Goal: Task Accomplishment & Management: Manage account settings

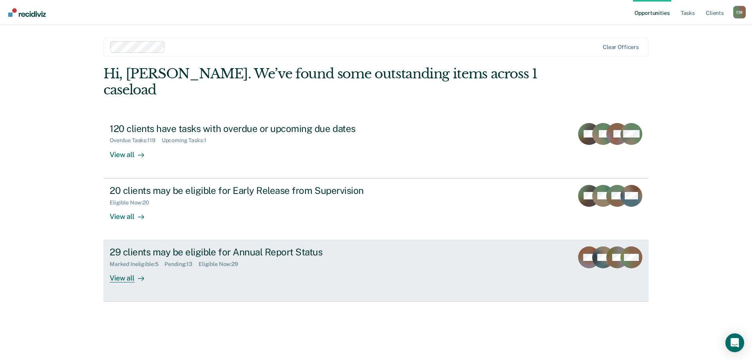
click at [156, 246] on div "29 clients may be eligible for Annual Report Status" at bounding box center [247, 251] width 275 height 11
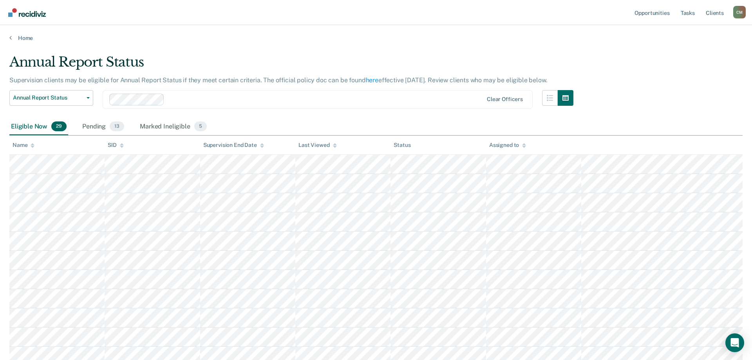
click at [29, 145] on div "Name" at bounding box center [24, 145] width 22 height 7
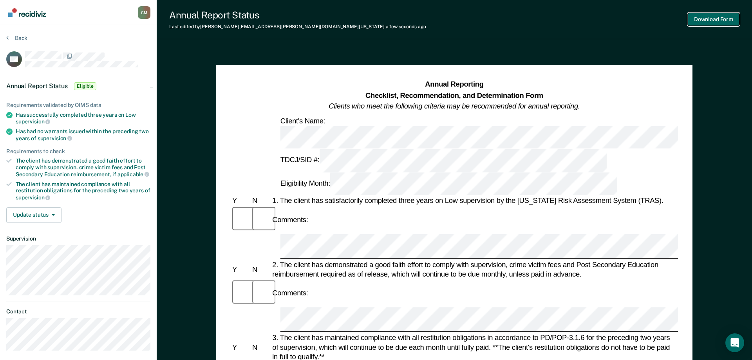
click at [716, 13] on button "Download Form" at bounding box center [714, 19] width 52 height 13
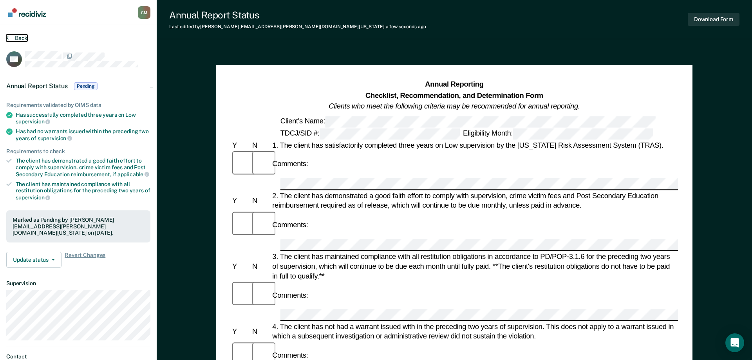
click at [13, 38] on button "Back" at bounding box center [16, 37] width 21 height 7
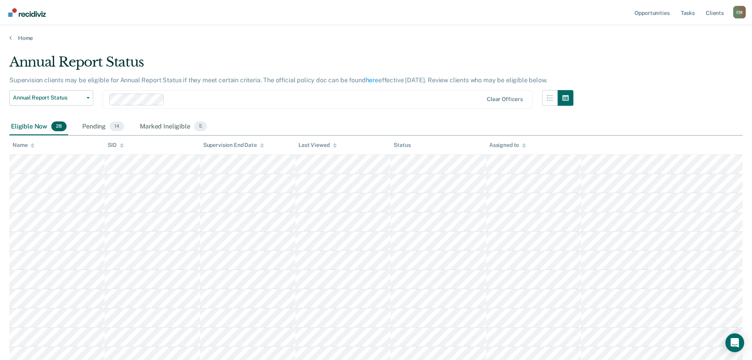
click at [30, 146] on div "Name" at bounding box center [24, 145] width 22 height 7
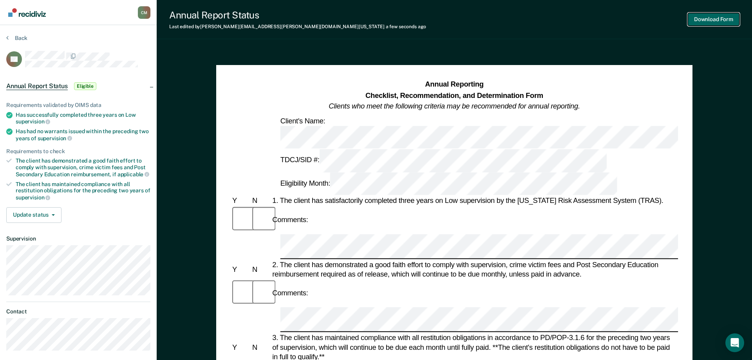
click at [721, 23] on button "Download Form" at bounding box center [714, 19] width 52 height 13
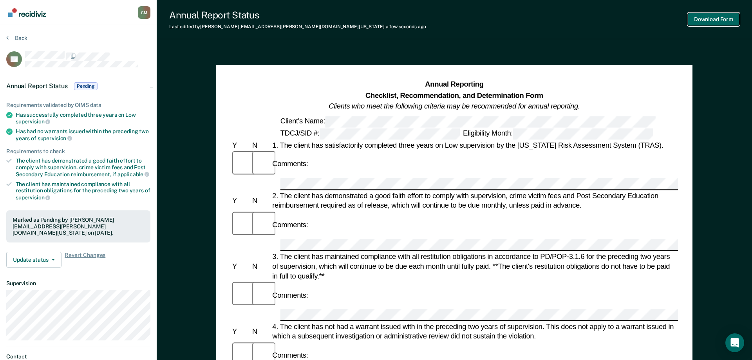
click at [705, 20] on button "Download Form" at bounding box center [714, 19] width 52 height 13
click at [43, 255] on button "Update status" at bounding box center [33, 260] width 55 height 16
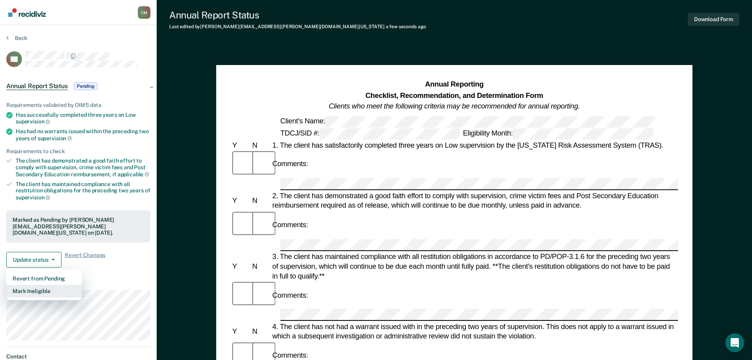
click at [39, 290] on button "Mark Ineligible" at bounding box center [44, 291] width 76 height 13
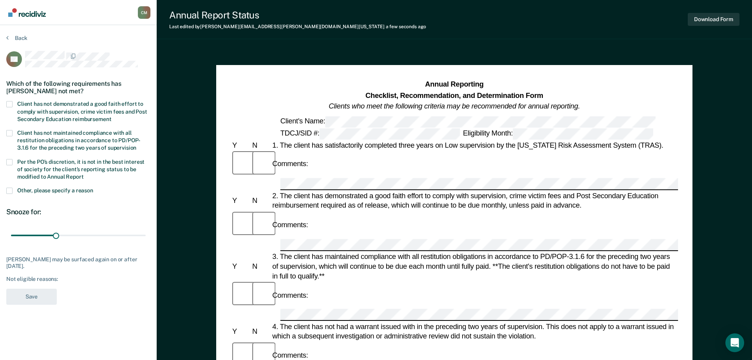
click at [7, 160] on span at bounding box center [9, 162] width 6 height 6
click at [84, 174] on input "Per the PO’s discretion, it is not in the best interest of society for the clie…" at bounding box center [84, 174] width 0 height 0
click at [7, 101] on span at bounding box center [9, 104] width 6 height 6
click at [111, 116] on input "Client has not demonstrated a good faith effort to comply with supervision, cri…" at bounding box center [111, 116] width 0 height 0
click at [41, 294] on button "Save" at bounding box center [31, 297] width 51 height 16
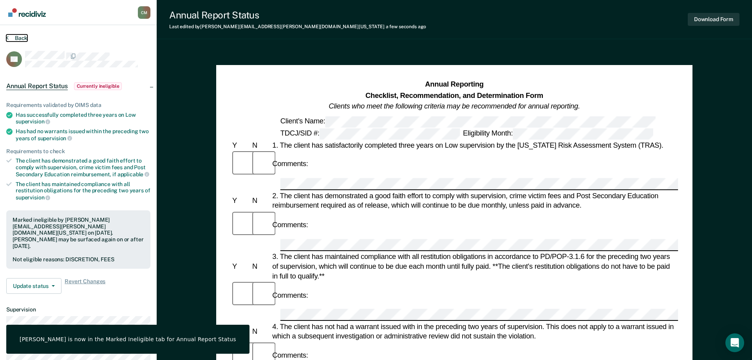
click at [16, 38] on button "Back" at bounding box center [16, 37] width 21 height 7
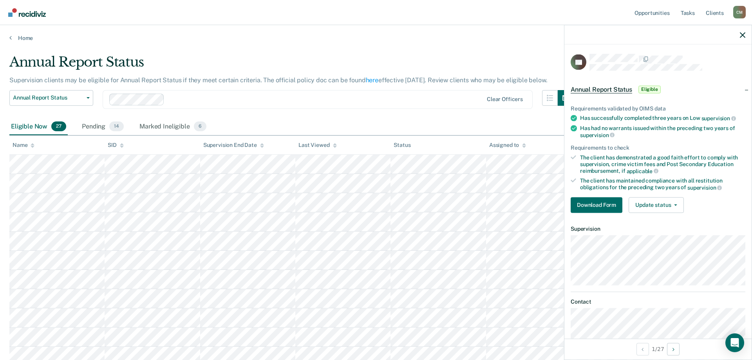
click at [30, 146] on div "Name" at bounding box center [24, 145] width 22 height 7
click at [33, 143] on icon at bounding box center [33, 145] width 4 height 5
click at [605, 208] on button "Download Form" at bounding box center [597, 205] width 52 height 16
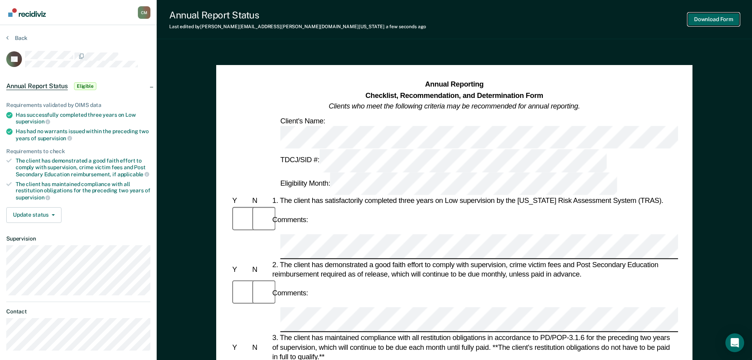
click at [715, 20] on button "Download Form" at bounding box center [714, 19] width 52 height 13
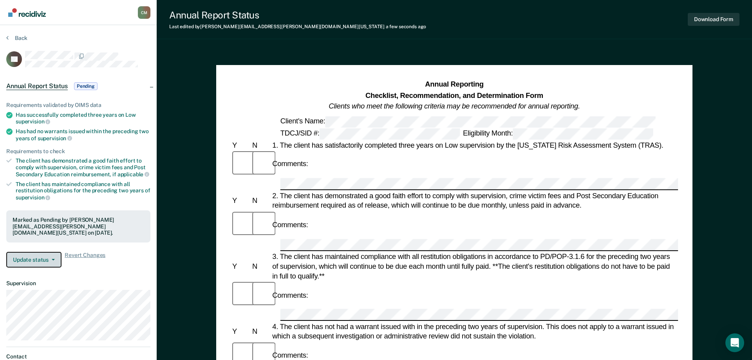
click at [38, 260] on button "Update status" at bounding box center [33, 260] width 55 height 16
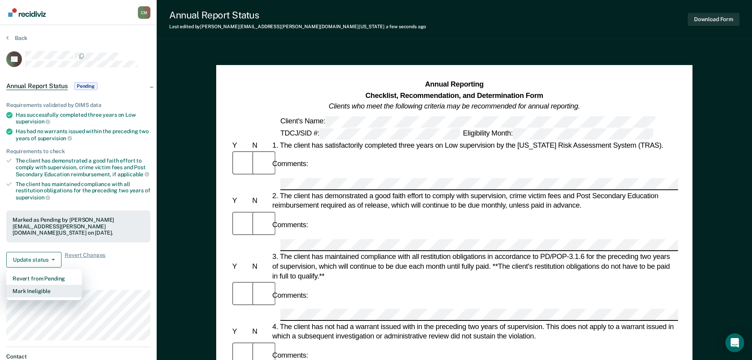
click at [45, 291] on button "Mark Ineligible" at bounding box center [44, 291] width 76 height 13
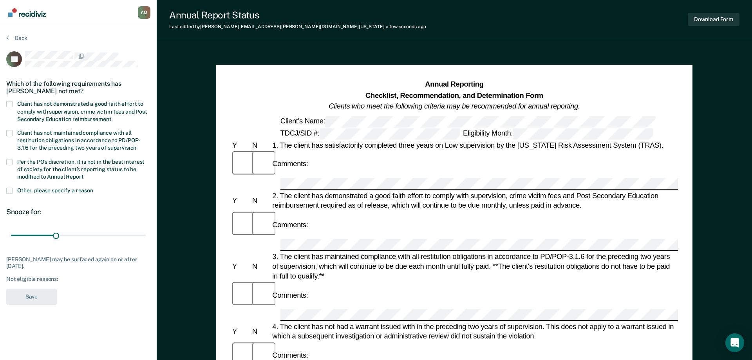
click at [9, 107] on label "Client has not demonstrated a good faith effort to comply with supervision, cri…" at bounding box center [78, 112] width 144 height 23
click at [111, 116] on input "Client has not demonstrated a good faith effort to comply with supervision, cri…" at bounding box center [111, 116] width 0 height 0
click at [8, 159] on span at bounding box center [9, 162] width 6 height 6
click at [84, 174] on input "Per the PO’s discretion, it is not in the best interest of society for the clie…" at bounding box center [84, 174] width 0 height 0
click at [32, 297] on button "Save" at bounding box center [31, 297] width 51 height 16
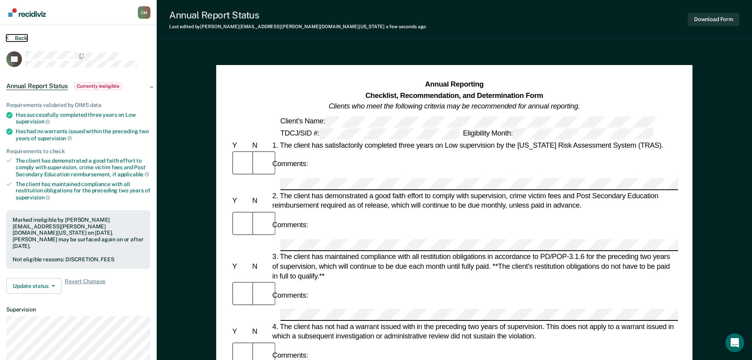
click at [13, 39] on button "Back" at bounding box center [16, 37] width 21 height 7
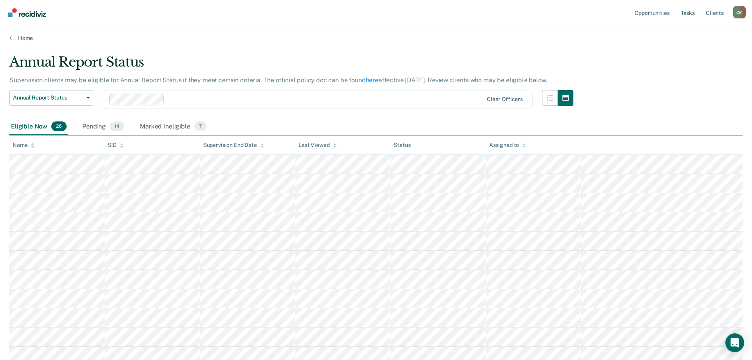
click at [30, 145] on div "Name" at bounding box center [24, 145] width 22 height 7
click at [33, 144] on icon at bounding box center [33, 144] width 4 height 2
click at [33, 143] on icon at bounding box center [33, 144] width 4 height 2
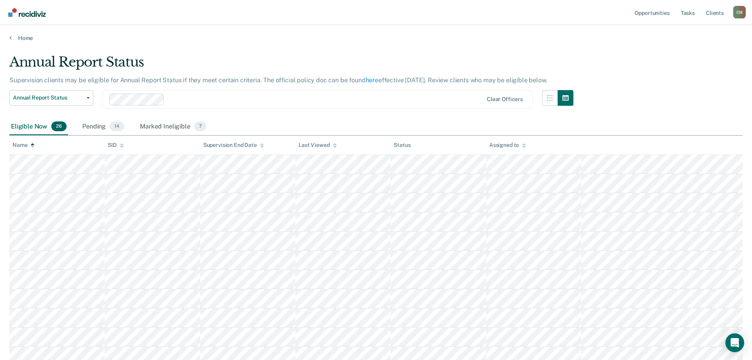
click at [33, 143] on icon at bounding box center [33, 144] width 4 height 2
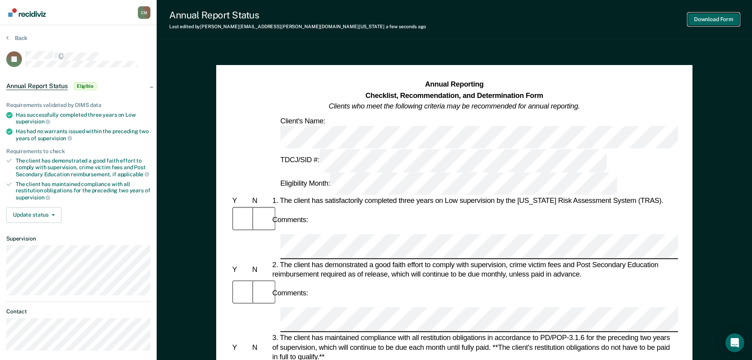
click at [714, 19] on button "Download Form" at bounding box center [714, 19] width 52 height 13
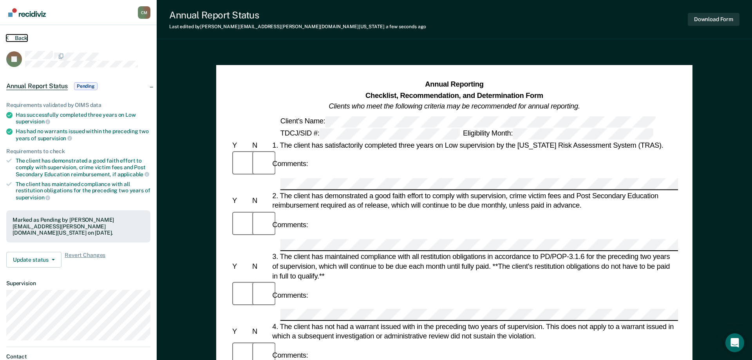
click at [8, 40] on icon at bounding box center [7, 37] width 2 height 6
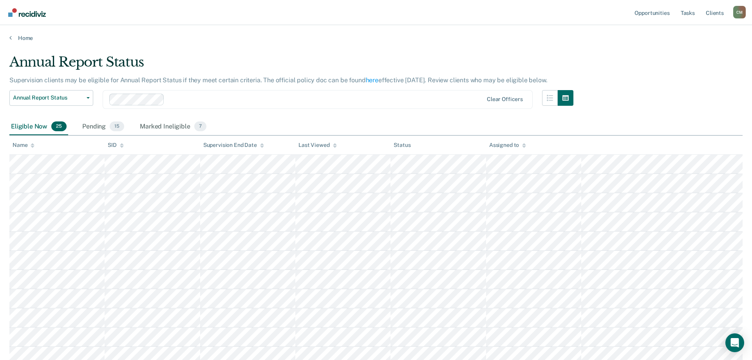
click at [33, 146] on icon at bounding box center [33, 145] width 4 height 5
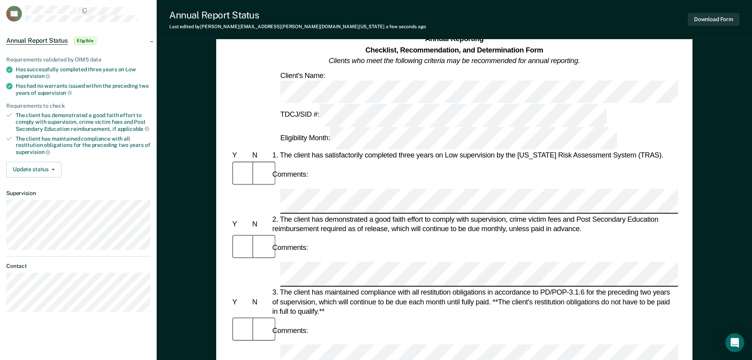
scroll to position [40, 0]
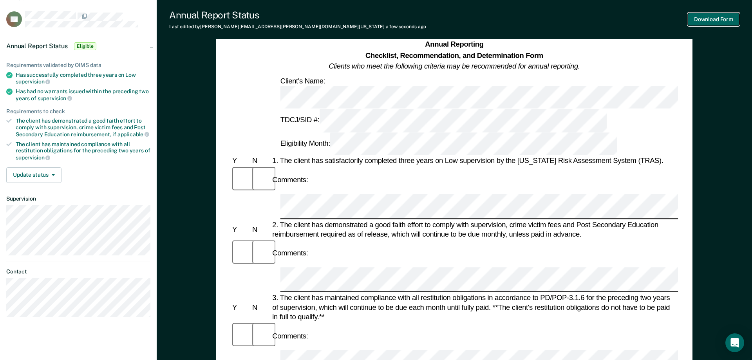
click at [708, 20] on button "Download Form" at bounding box center [714, 19] width 52 height 13
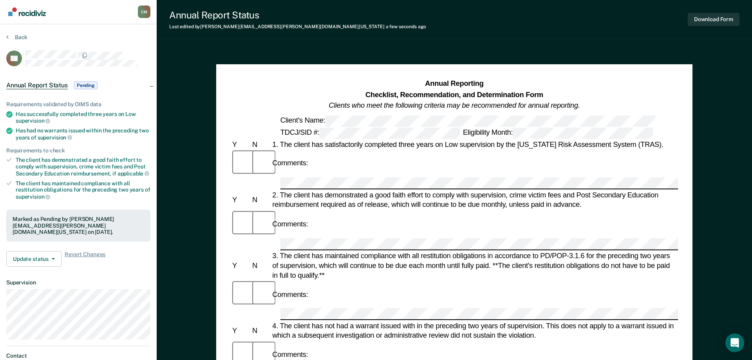
scroll to position [0, 0]
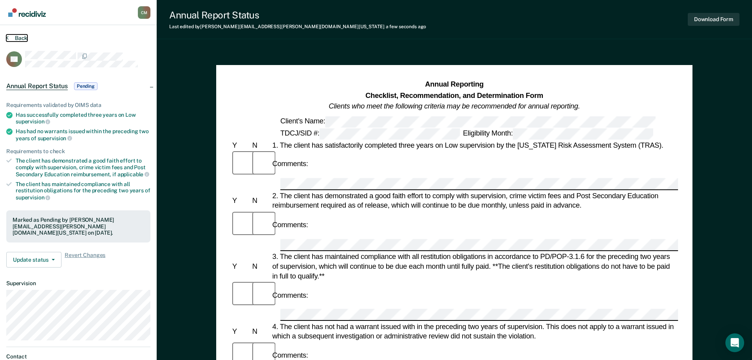
click at [19, 36] on button "Back" at bounding box center [16, 37] width 21 height 7
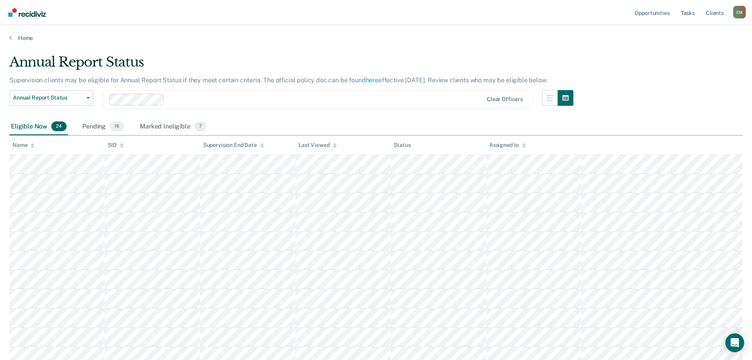
click at [32, 144] on icon at bounding box center [33, 144] width 4 height 2
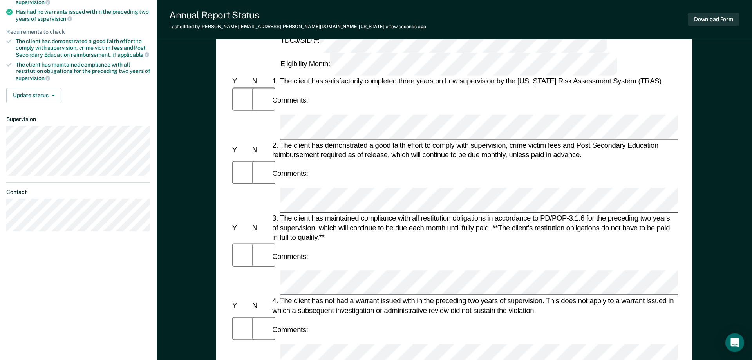
scroll to position [120, 0]
click at [708, 16] on button "Download Form" at bounding box center [714, 19] width 52 height 13
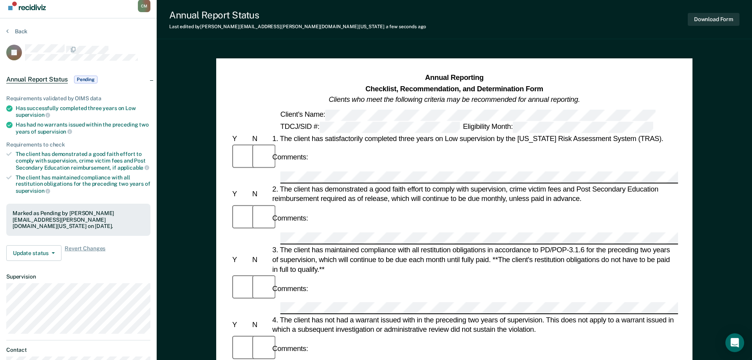
scroll to position [0, 0]
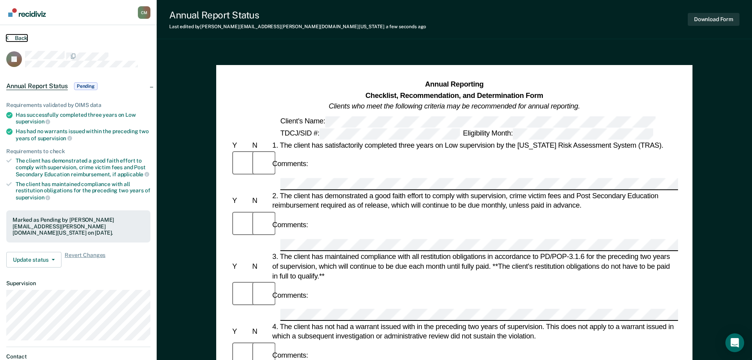
click at [21, 41] on button "Back" at bounding box center [16, 37] width 21 height 7
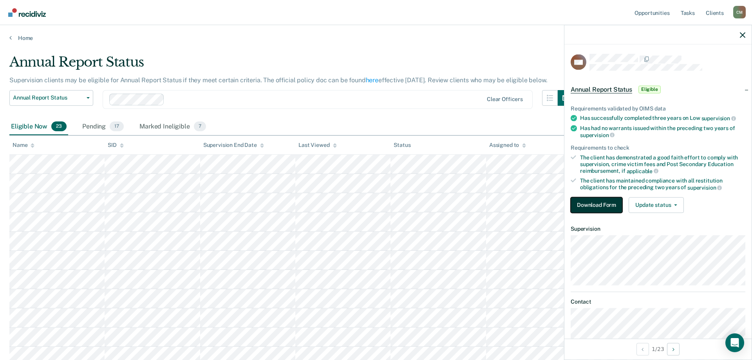
click at [602, 204] on button "Download Form" at bounding box center [597, 205] width 52 height 16
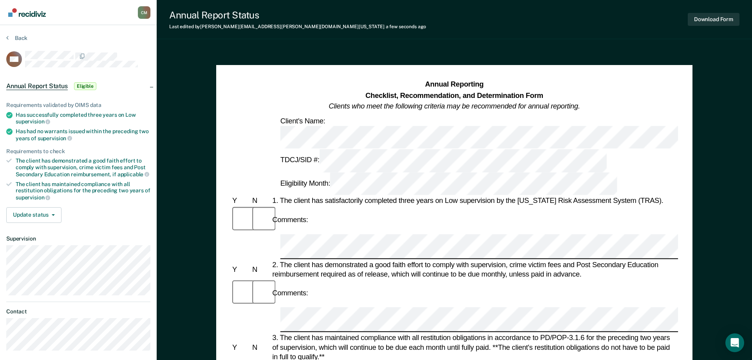
click at [37, 19] on link "Go to Recidiviz Home" at bounding box center [27, 12] width 42 height 25
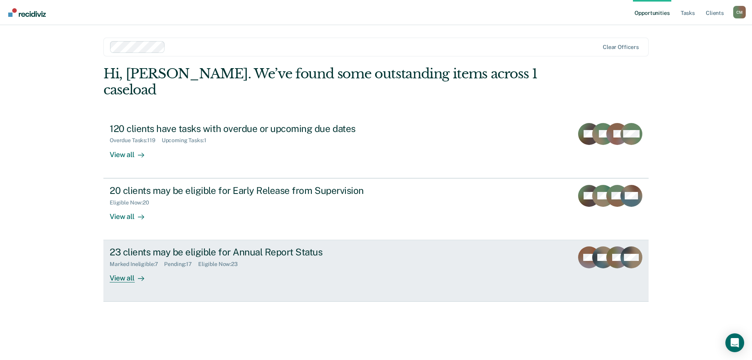
click at [200, 246] on div "23 clients may be eligible for Annual Report Status" at bounding box center [247, 251] width 275 height 11
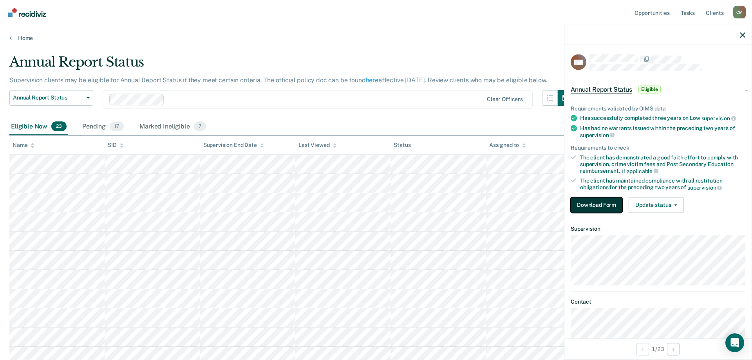
click at [609, 198] on button "Download Form" at bounding box center [597, 205] width 52 height 16
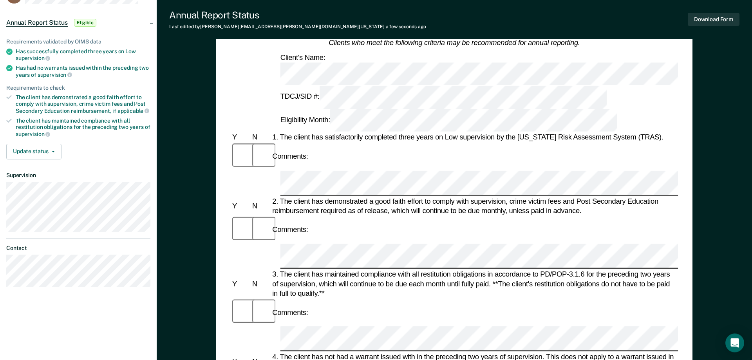
scroll to position [80, 0]
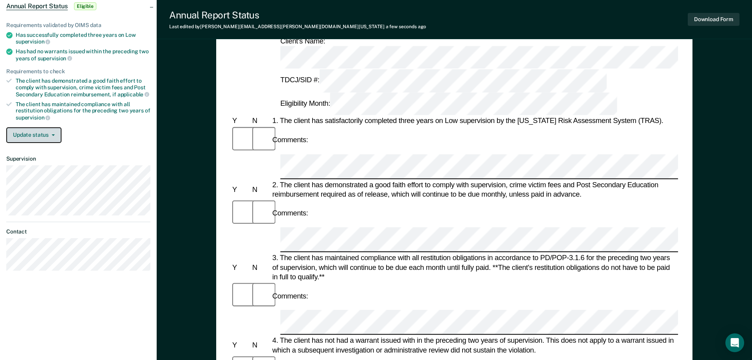
click at [49, 134] on span "button" at bounding box center [52, 135] width 6 height 2
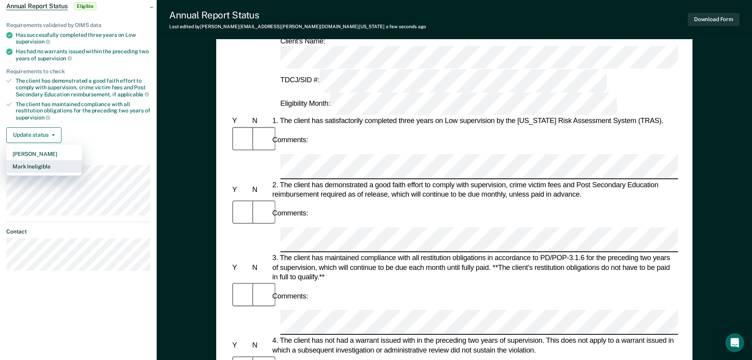
click at [51, 163] on button "Mark Ineligible" at bounding box center [44, 166] width 76 height 13
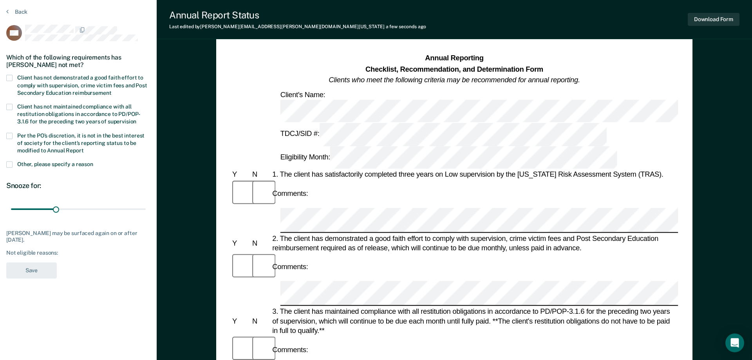
scroll to position [0, 0]
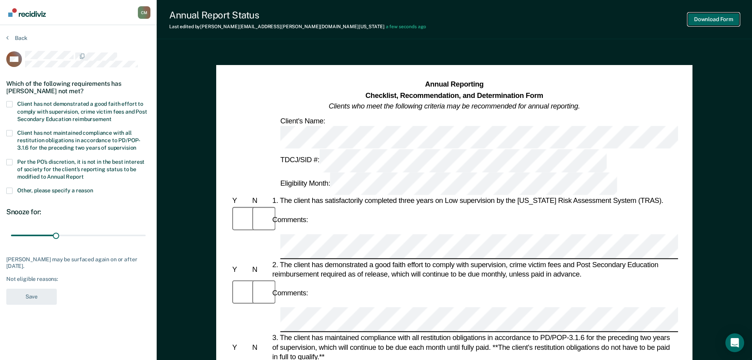
click at [710, 21] on button "Download Form" at bounding box center [714, 19] width 52 height 13
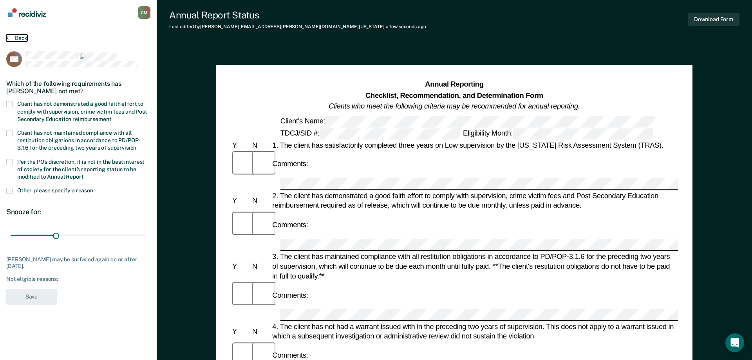
click at [18, 39] on button "Back" at bounding box center [16, 37] width 21 height 7
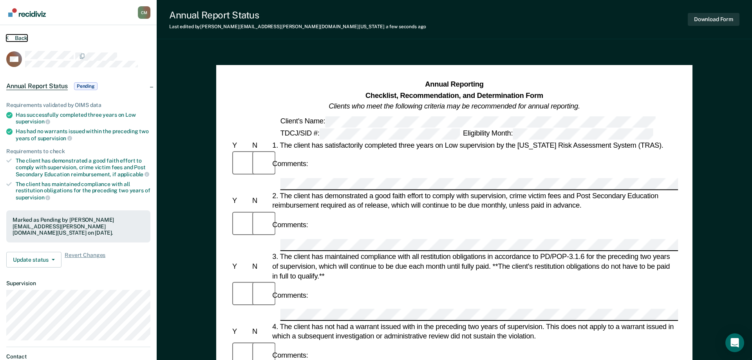
click at [14, 40] on button "Back" at bounding box center [16, 37] width 21 height 7
